Goal: Task Accomplishment & Management: Complete application form

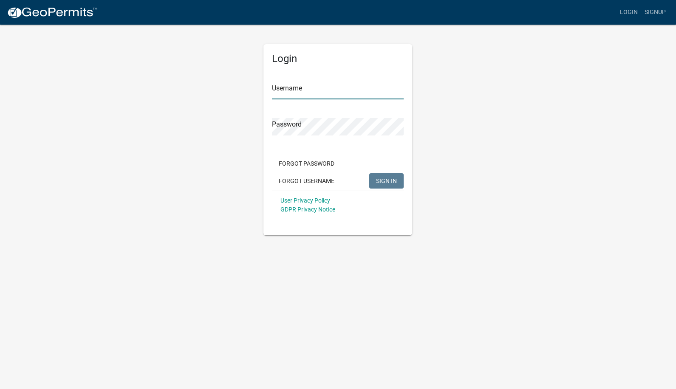
click at [309, 90] on input "Username" at bounding box center [338, 90] width 132 height 17
type input "caries"
click at [369, 173] on button "SIGN IN" at bounding box center [386, 180] width 34 height 15
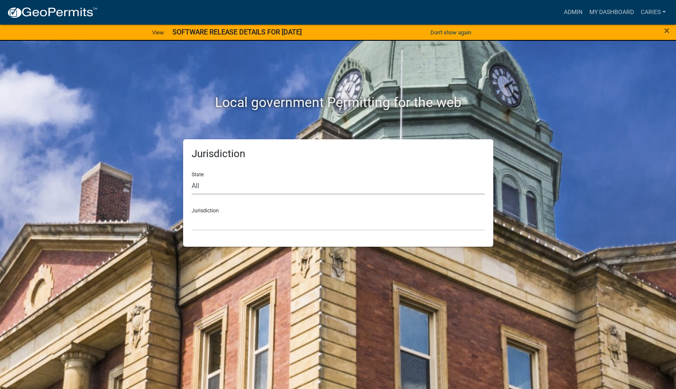
click at [284, 188] on select "All [US_STATE] [US_STATE] [US_STATE] [US_STATE] [US_STATE] [US_STATE] [US_STATE…" at bounding box center [338, 185] width 293 height 17
select select "[US_STATE]"
click at [192, 177] on select "All [US_STATE] [US_STATE] [US_STATE] [US_STATE] [US_STATE] [US_STATE] [US_STATE…" at bounding box center [338, 185] width 293 height 17
click at [270, 223] on select "[GEOGRAPHIC_DATA], [US_STATE] [GEOGRAPHIC_DATA], [US_STATE] [GEOGRAPHIC_DATA], …" at bounding box center [338, 221] width 293 height 17
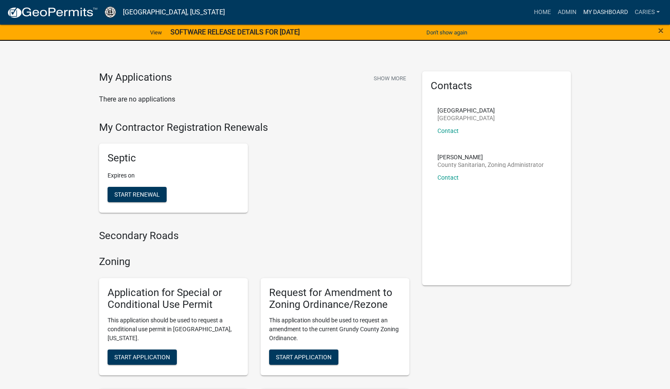
click at [603, 8] on link "My Dashboard" at bounding box center [605, 12] width 51 height 16
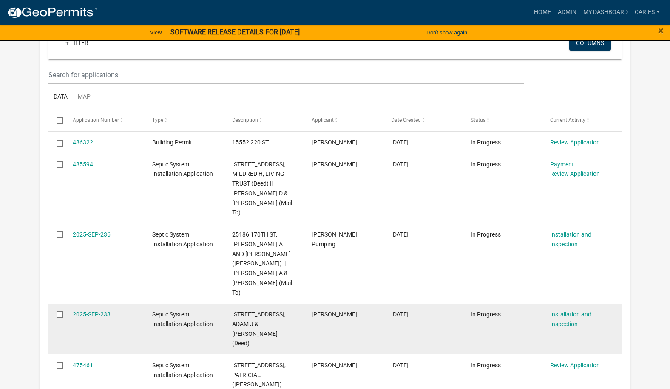
scroll to position [637, 0]
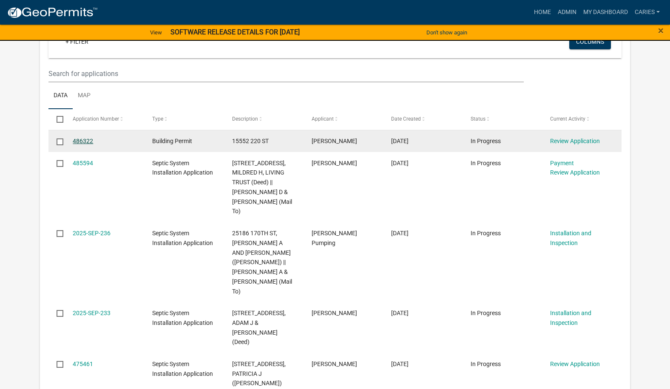
click at [85, 138] on link "486322" at bounding box center [83, 141] width 20 height 7
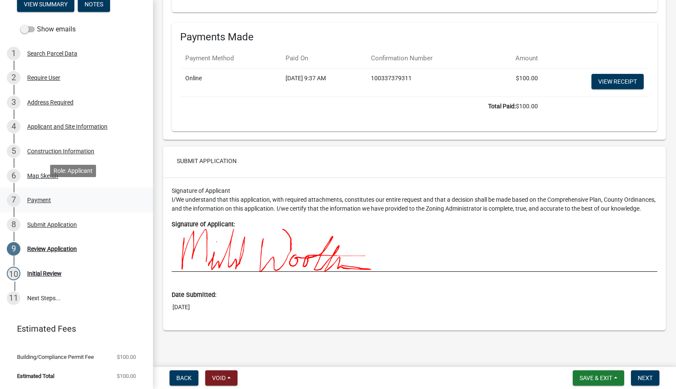
scroll to position [116, 0]
click at [47, 271] on div "Initial Review" at bounding box center [44, 274] width 34 height 6
click at [639, 376] on span "Next" at bounding box center [645, 378] width 15 height 7
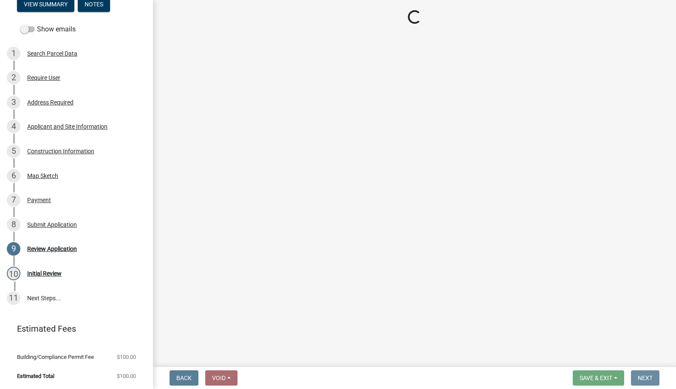
scroll to position [0, 0]
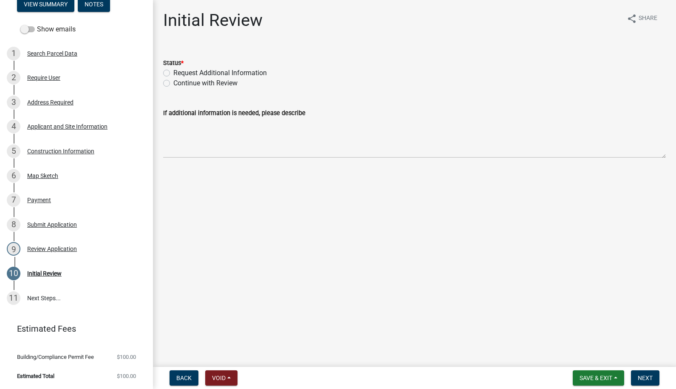
click at [173, 85] on label "Continue with Review" at bounding box center [205, 83] width 64 height 10
click at [173, 84] on input "Continue with Review" at bounding box center [176, 81] width 6 height 6
radio input "true"
click at [642, 378] on span "Next" at bounding box center [645, 378] width 15 height 7
